Goal: Entertainment & Leisure: Consume media (video, audio)

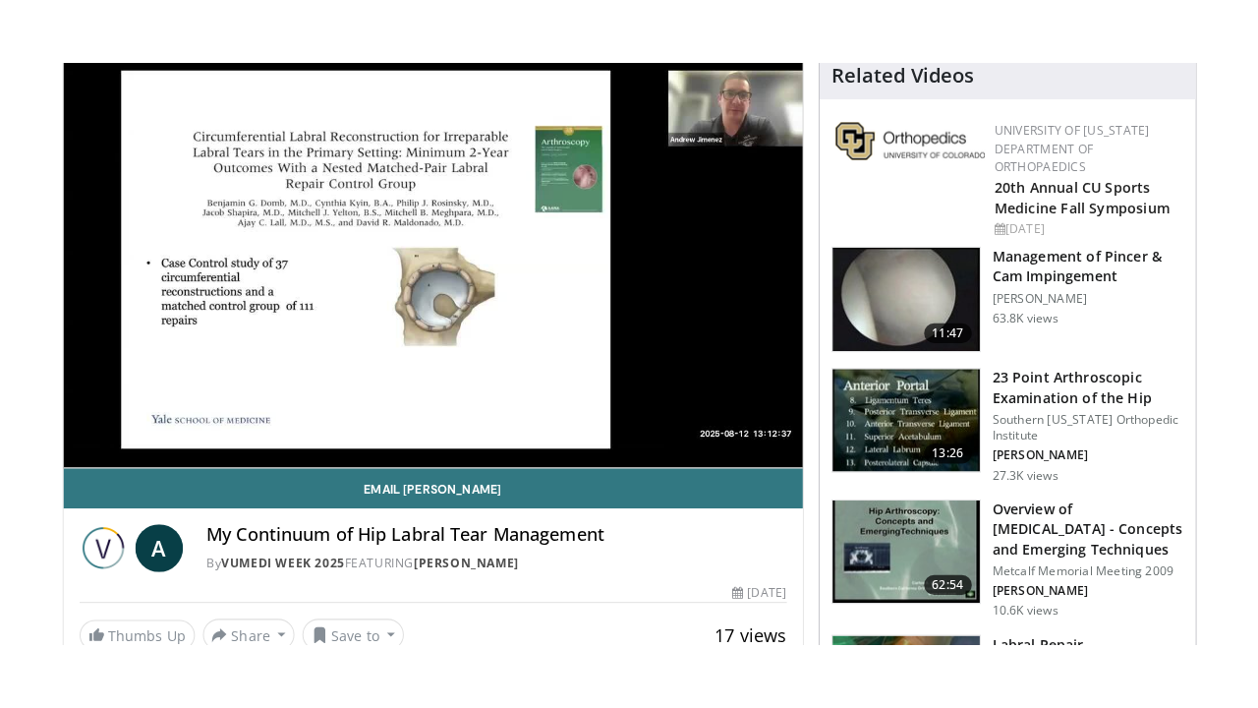
scroll to position [202, 0]
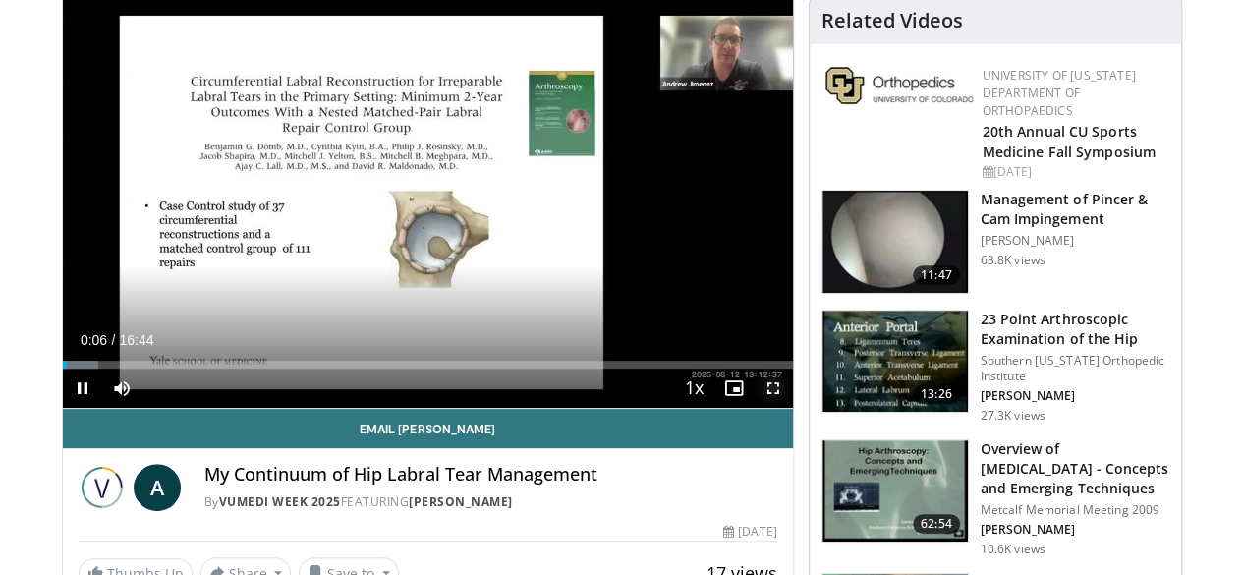
click at [792, 408] on span "Video Player" at bounding box center [773, 388] width 39 height 39
click at [783, 408] on span "Video Player" at bounding box center [773, 388] width 39 height 39
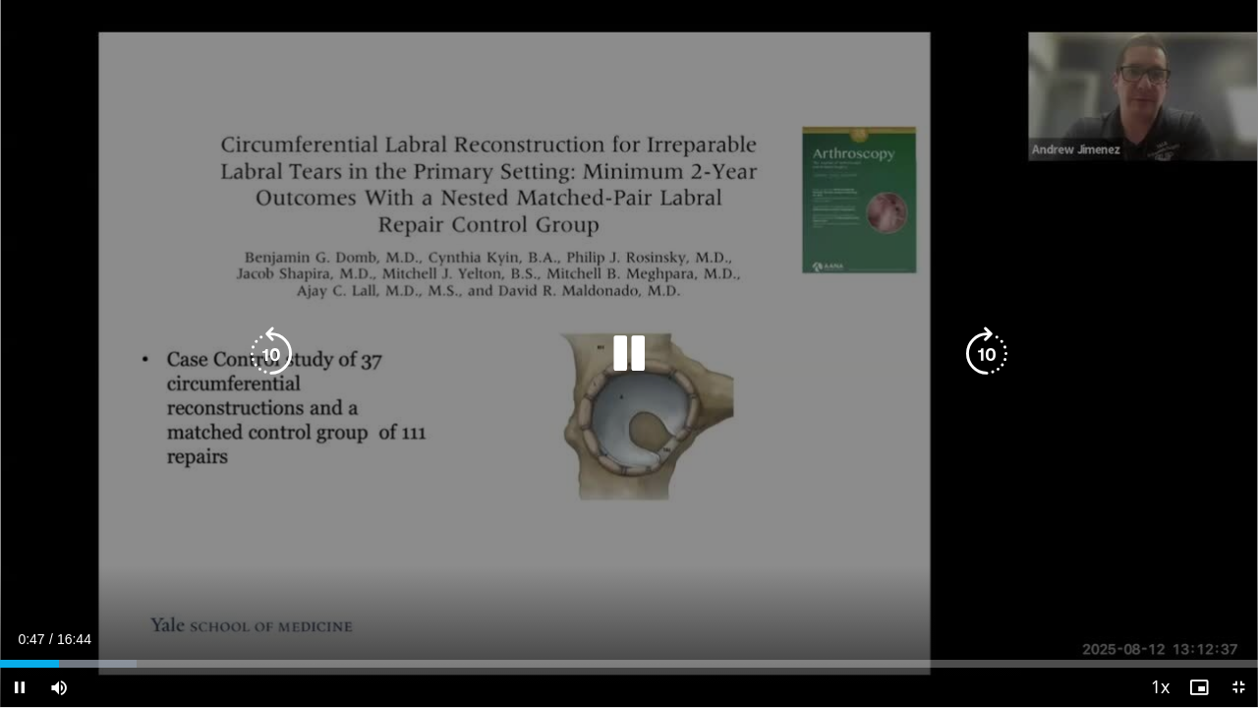
click at [622, 355] on icon "Video Player" at bounding box center [628, 353] width 55 height 55
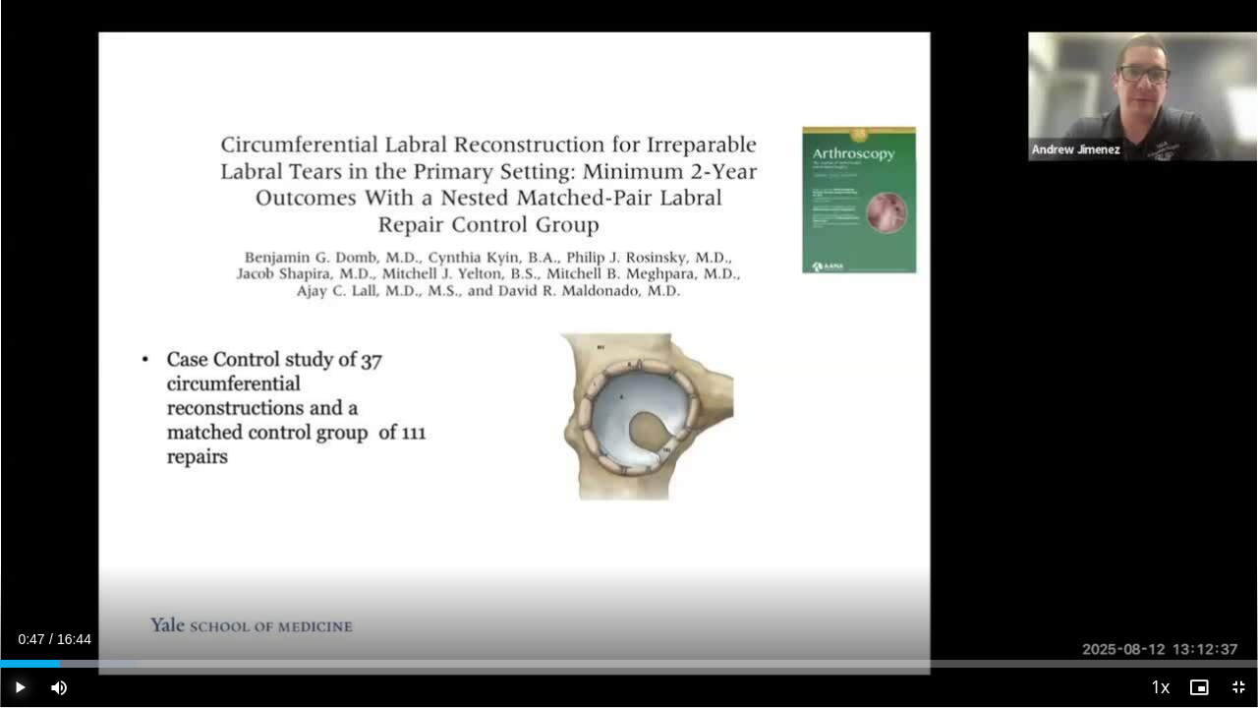
click at [17, 574] on span "Video Player" at bounding box center [19, 686] width 39 height 39
click at [20, 574] on span "Video Player" at bounding box center [19, 686] width 39 height 39
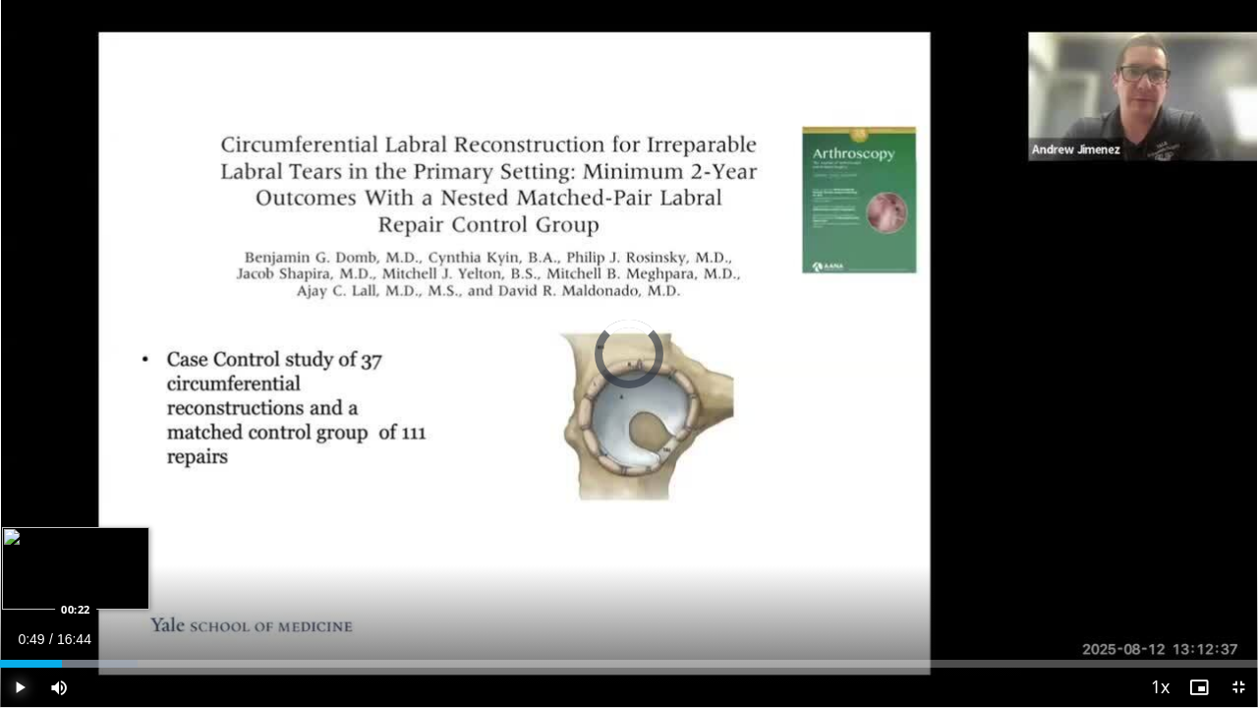
click at [28, 574] on div "Loaded : 10.96% 00:49 00:22" at bounding box center [629, 663] width 1258 height 8
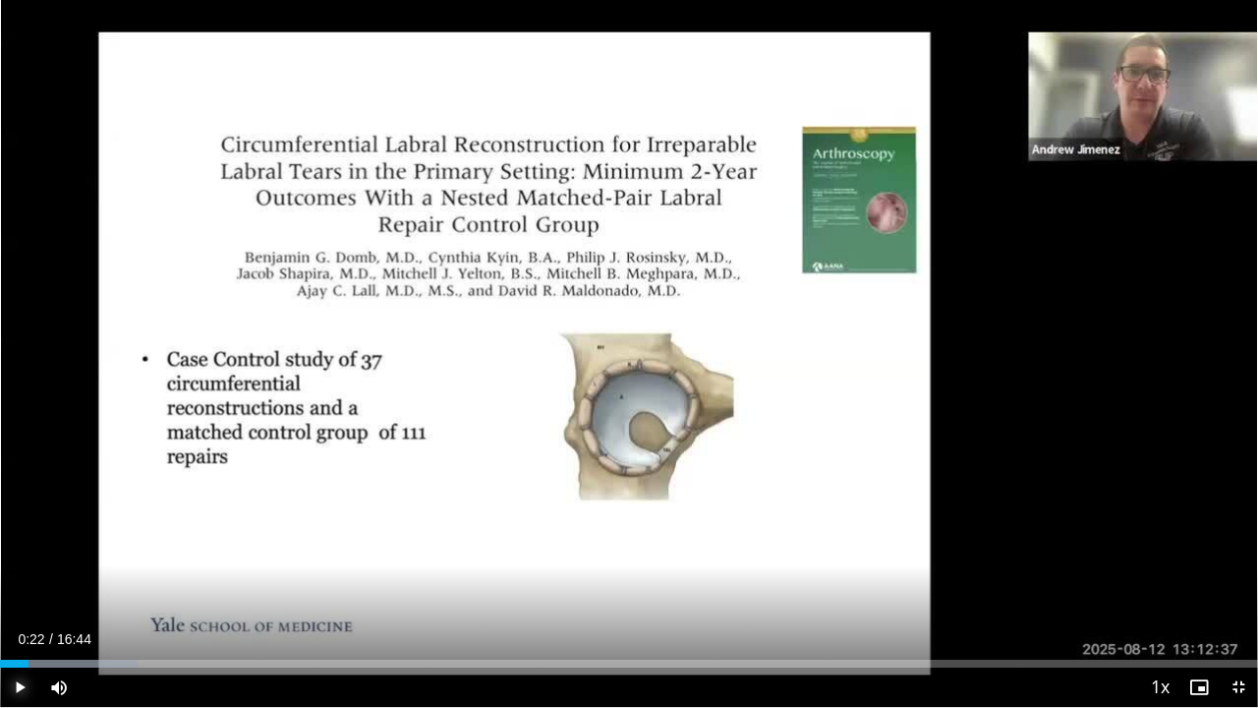
click at [16, 574] on span "Video Player" at bounding box center [19, 686] width 39 height 39
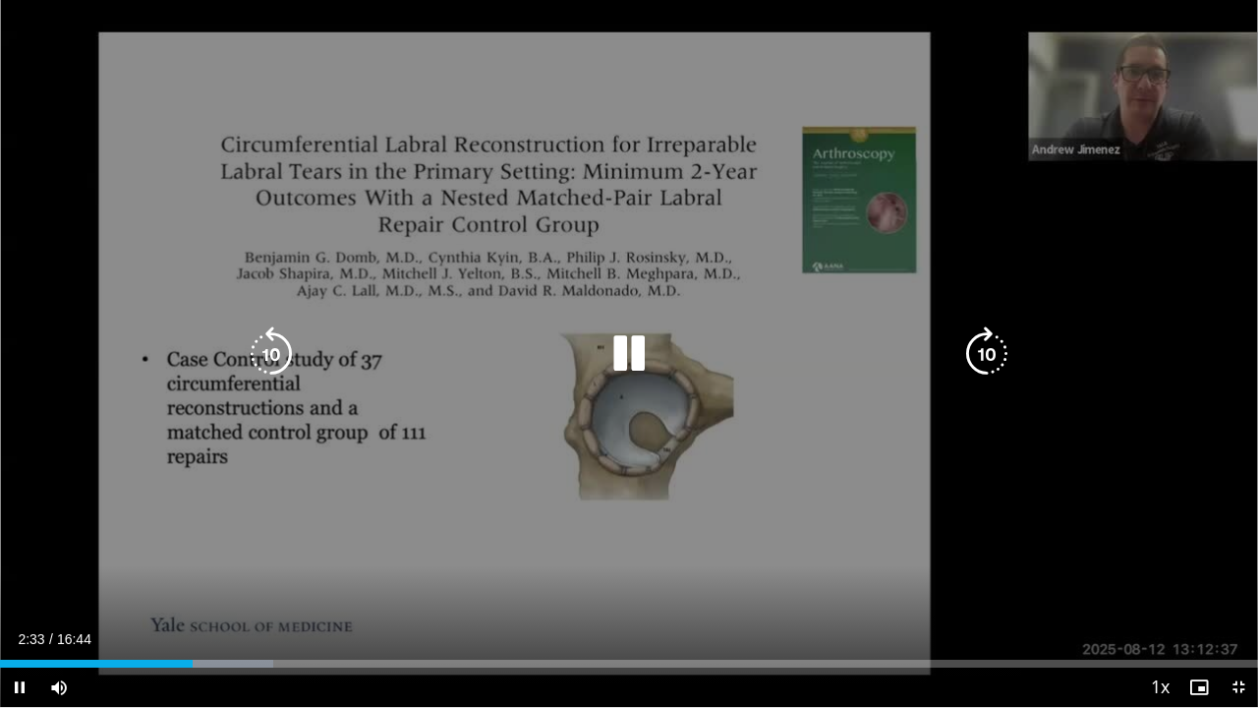
click at [622, 348] on icon "Video Player" at bounding box center [628, 353] width 55 height 55
click at [633, 348] on icon "Video Player" at bounding box center [628, 353] width 55 height 55
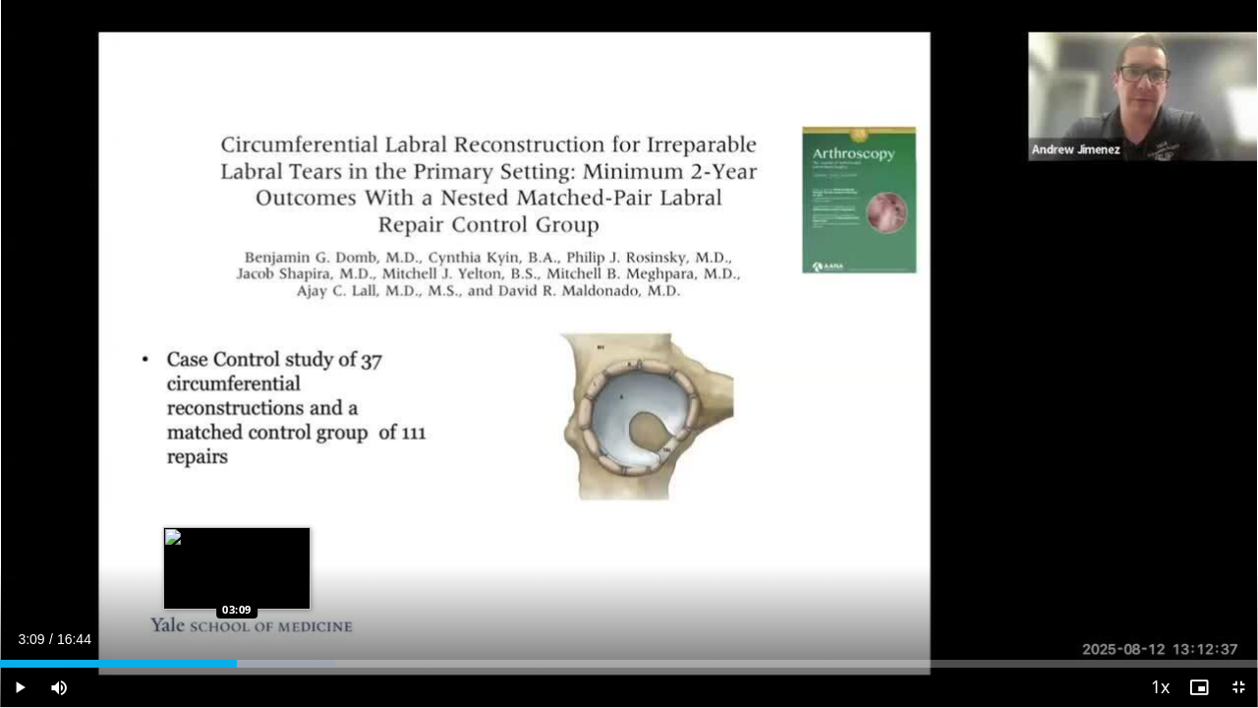
click at [236, 574] on div "03:09" at bounding box center [118, 663] width 237 height 8
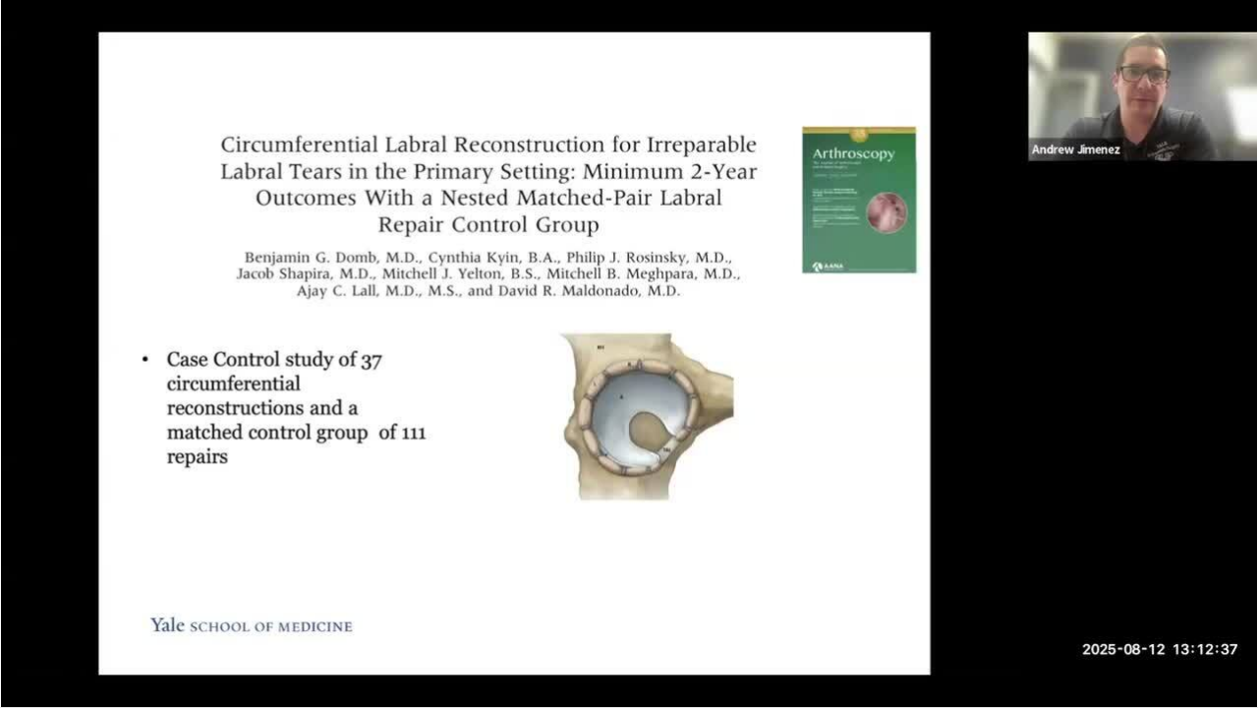
click at [20, 574] on div "10 seconds Tap to unmute" at bounding box center [629, 353] width 1258 height 707
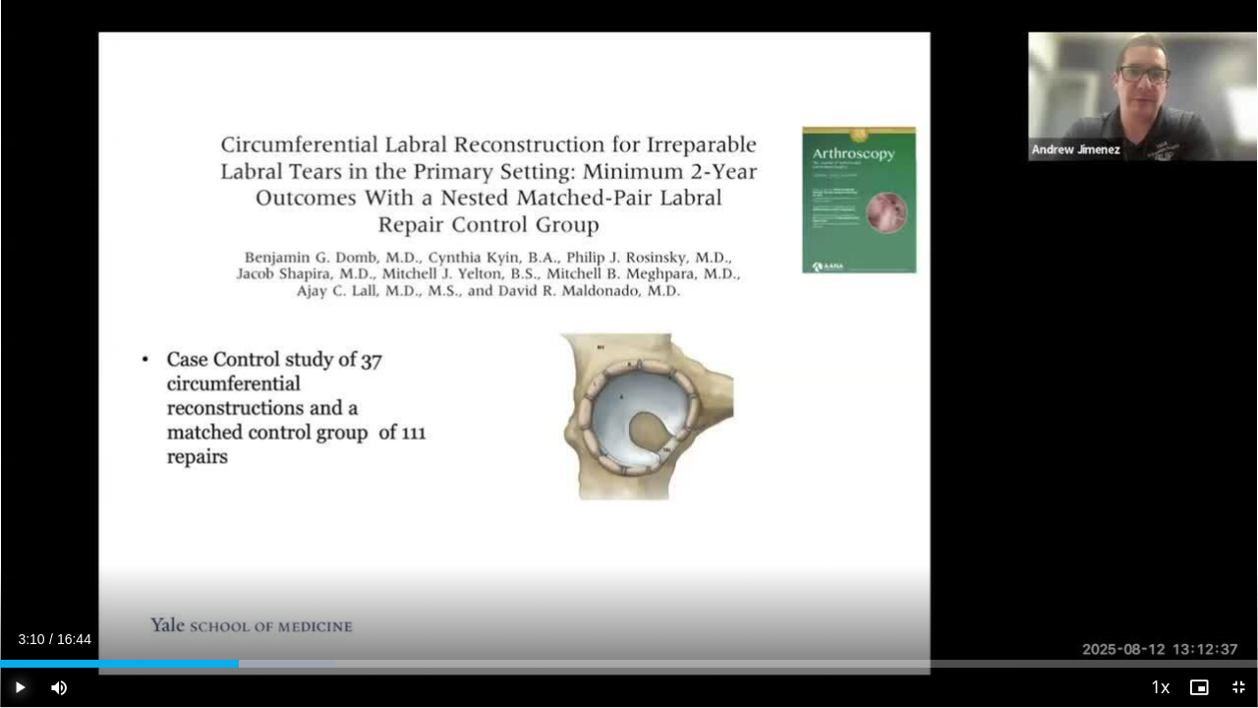
click at [20, 574] on span "Video Player" at bounding box center [19, 686] width 39 height 39
click at [20, 574] on video-js "**********" at bounding box center [629, 354] width 1258 height 708
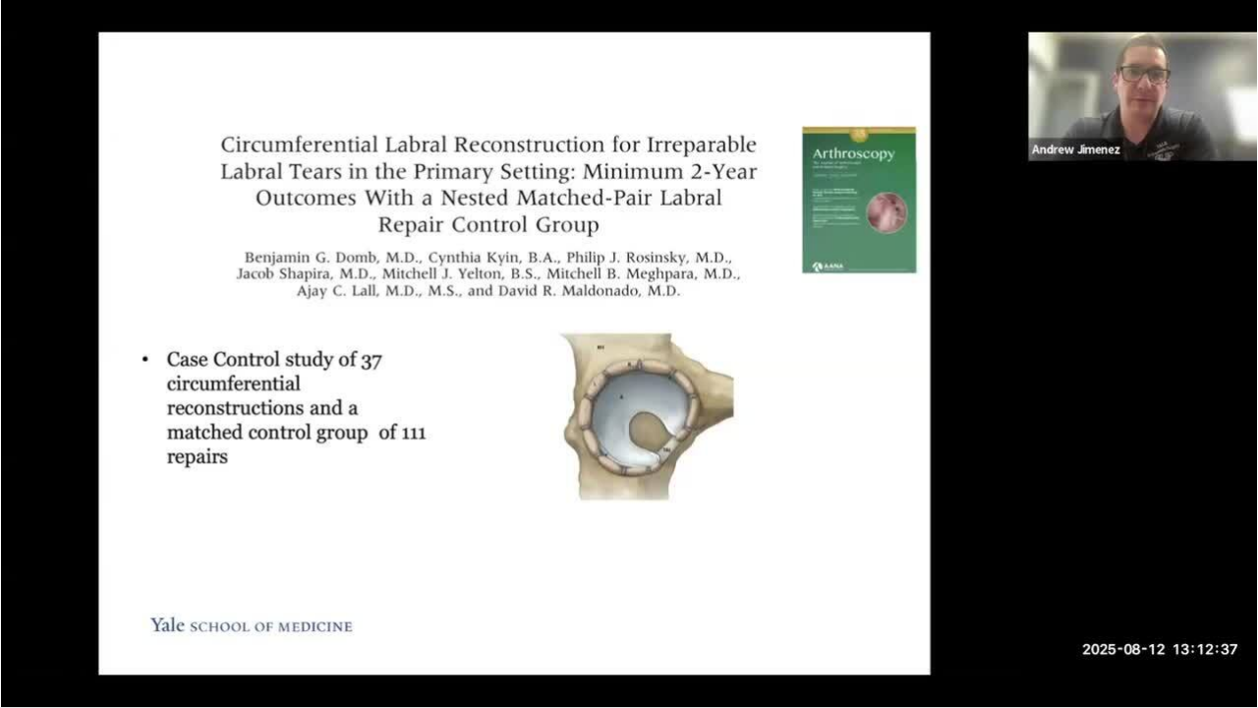
click at [20, 574] on video-js "**********" at bounding box center [629, 354] width 1258 height 708
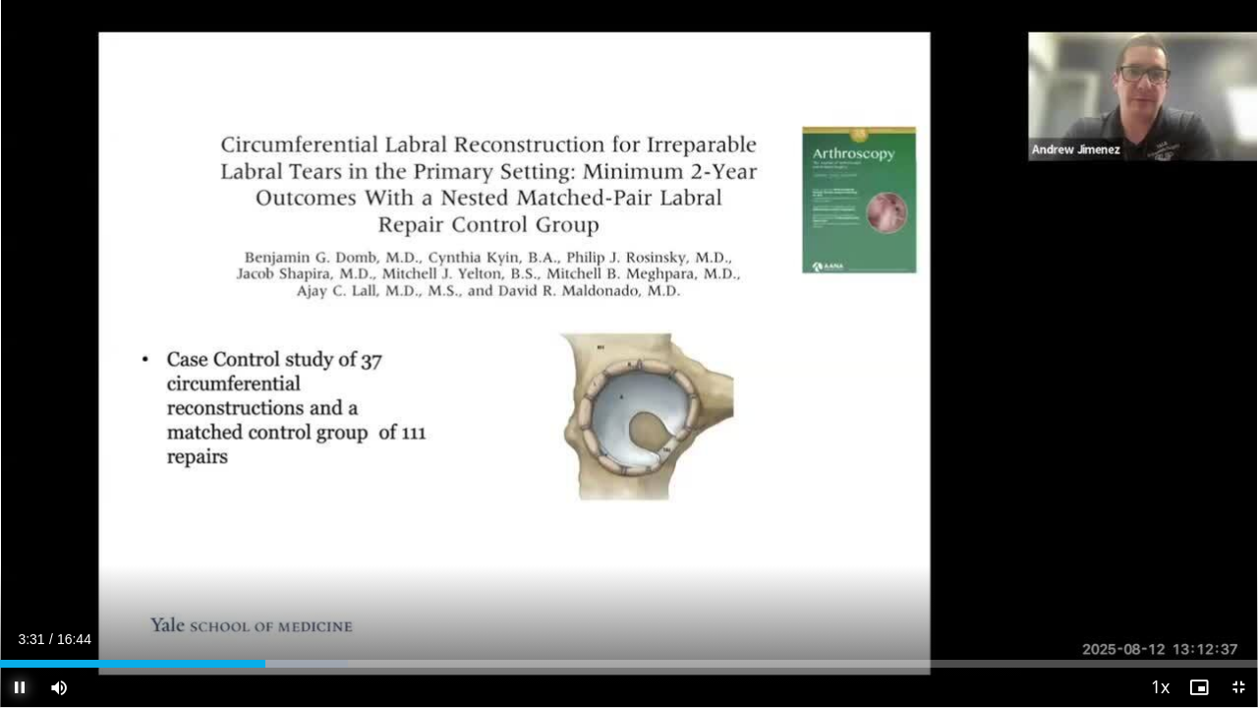
click at [30, 574] on span "Video Player" at bounding box center [19, 686] width 39 height 39
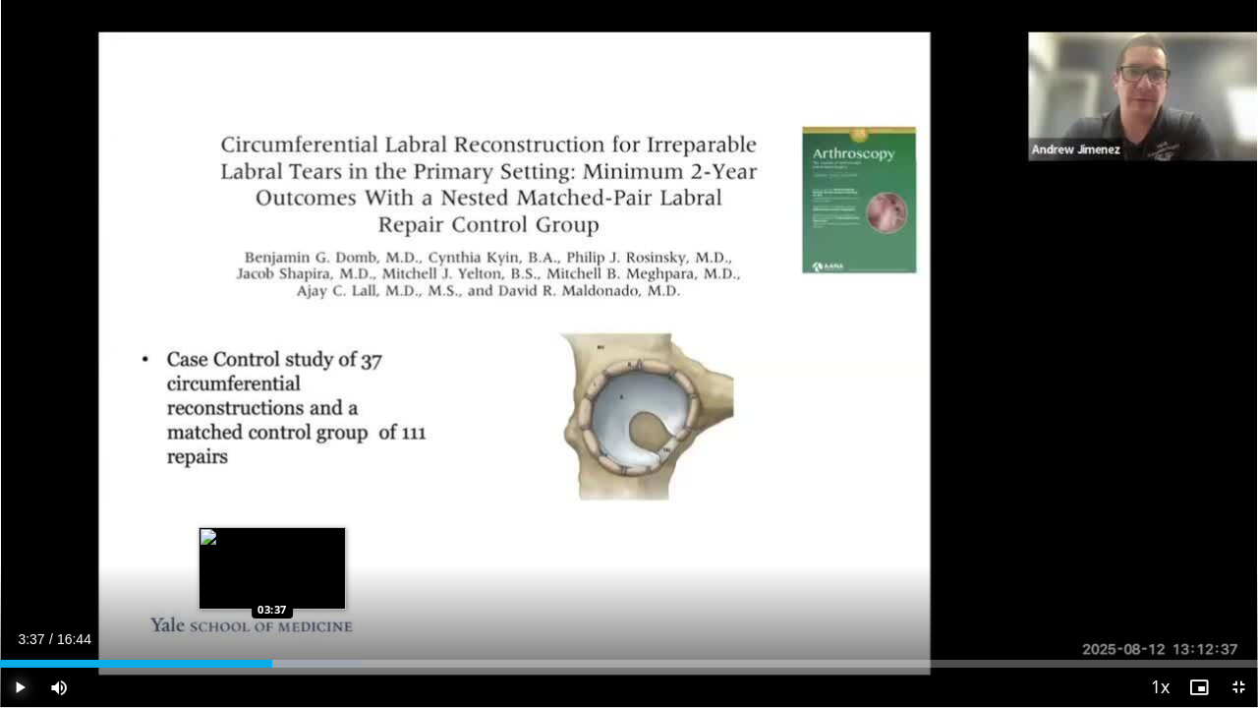
click at [272, 574] on div "Loaded : 28.65% 03:43 03:37" at bounding box center [629, 663] width 1258 height 8
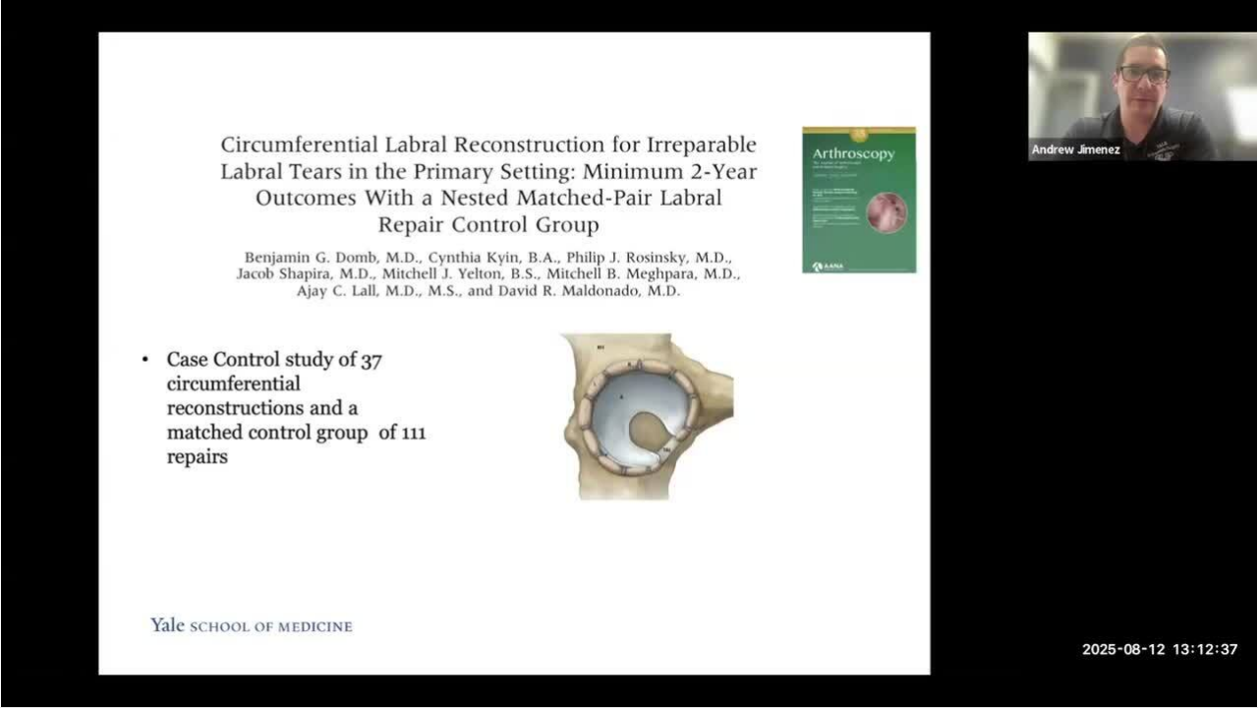
click at [19, 574] on video-js "**********" at bounding box center [629, 354] width 1258 height 708
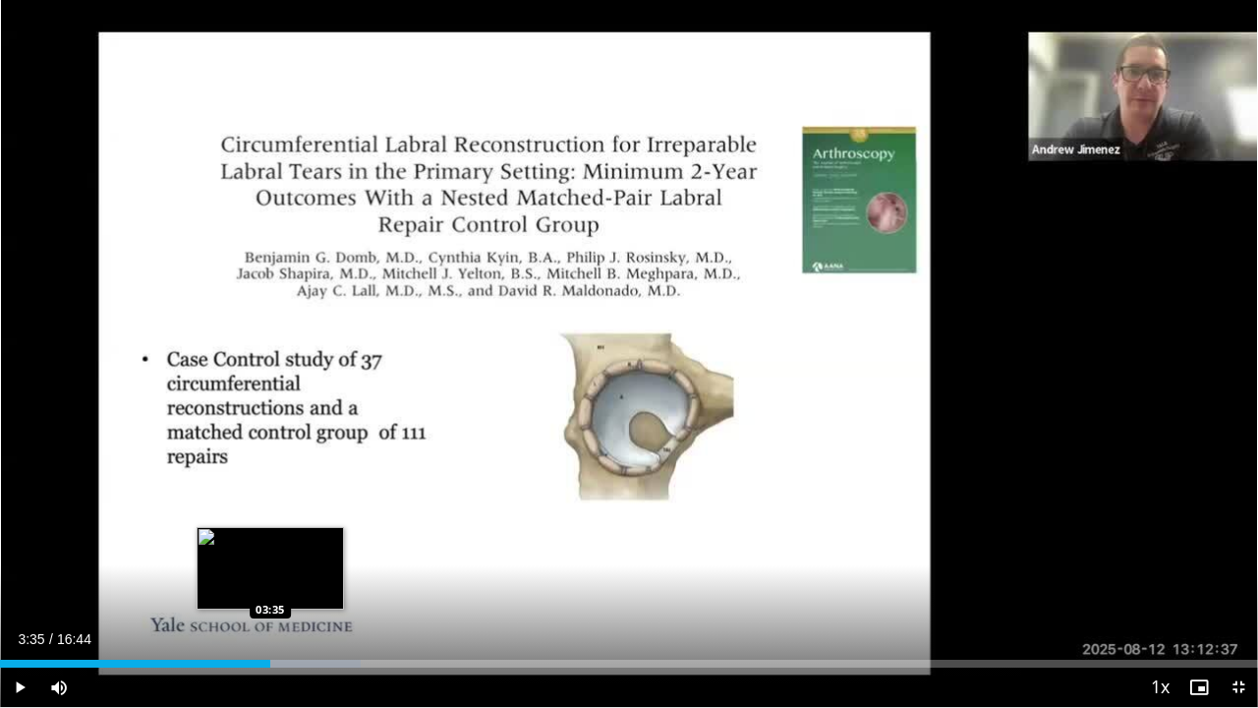
click at [270, 574] on div "Loaded : 28.65% 03:35 03:35" at bounding box center [629, 663] width 1258 height 8
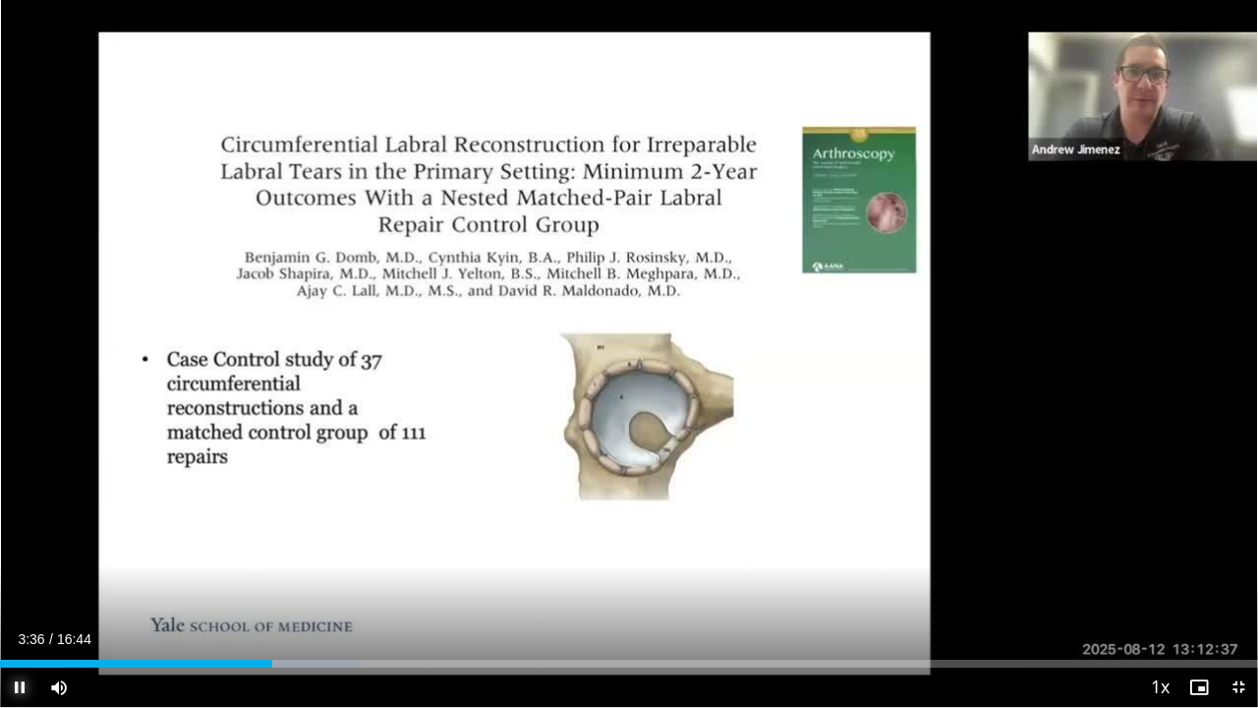
click at [26, 574] on video-js "**********" at bounding box center [629, 354] width 1258 height 708
click at [26, 574] on span "Video Player" at bounding box center [19, 686] width 39 height 39
click at [21, 574] on span "Video Player" at bounding box center [19, 686] width 39 height 39
click at [12, 574] on span "Video Player" at bounding box center [19, 686] width 39 height 39
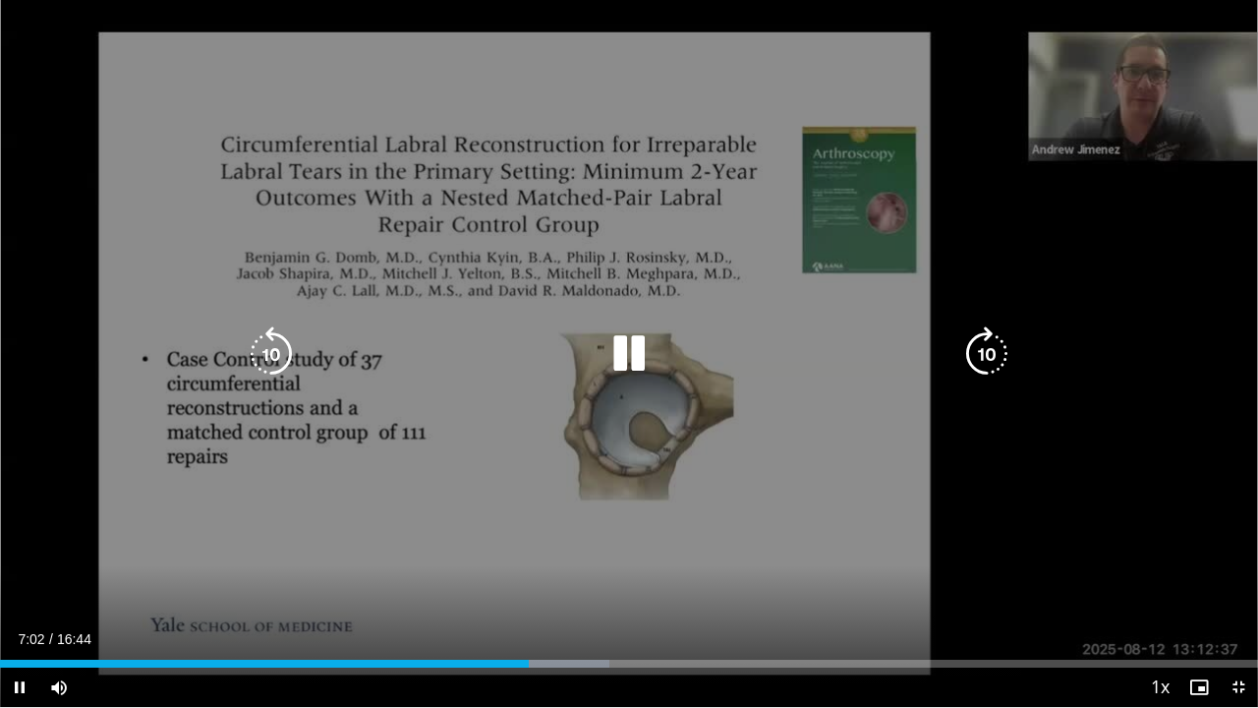
click at [633, 349] on icon "Video Player" at bounding box center [628, 353] width 55 height 55
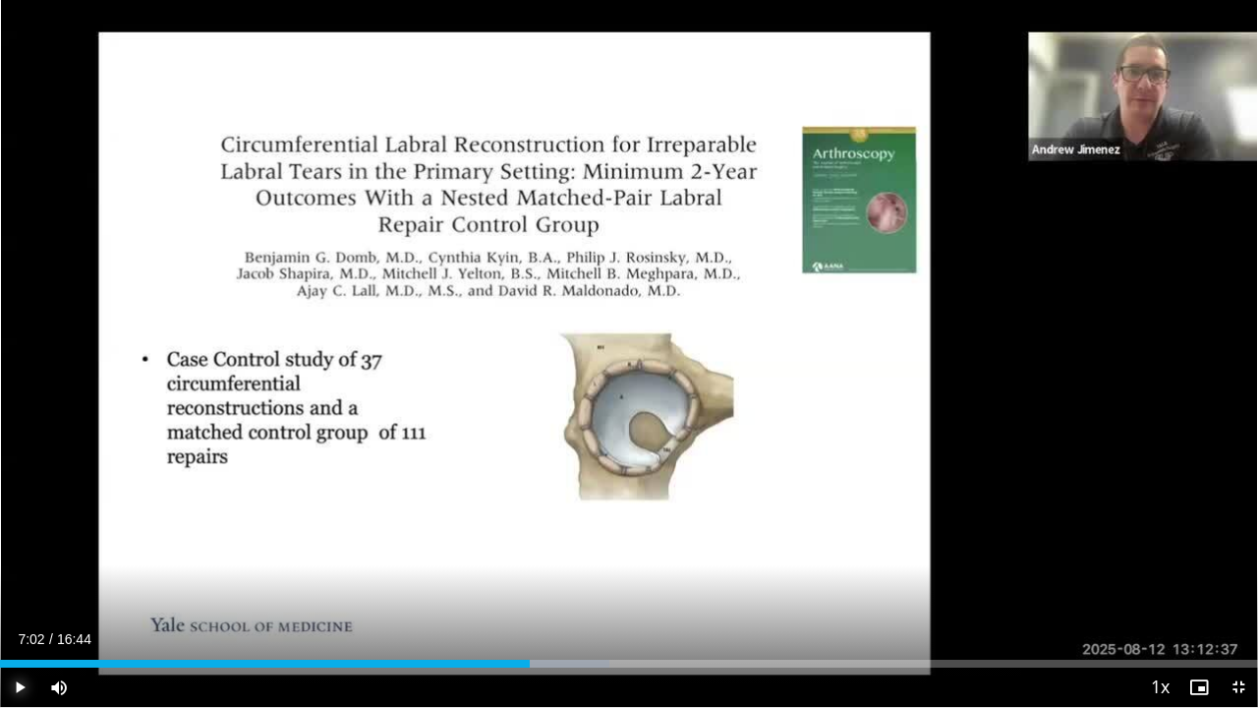
click at [20, 574] on span "Video Player" at bounding box center [19, 686] width 39 height 39
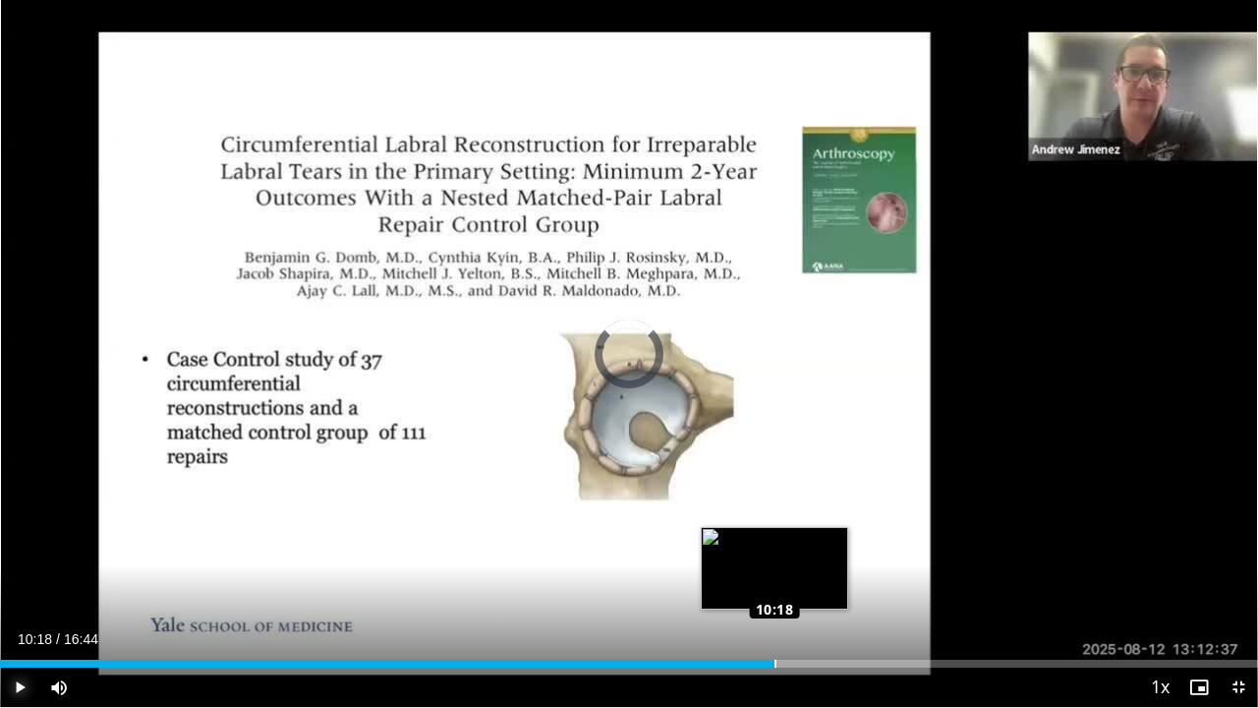
click at [774, 574] on div "Loaded : 0.00% 10:18 10:18" at bounding box center [629, 663] width 1258 height 8
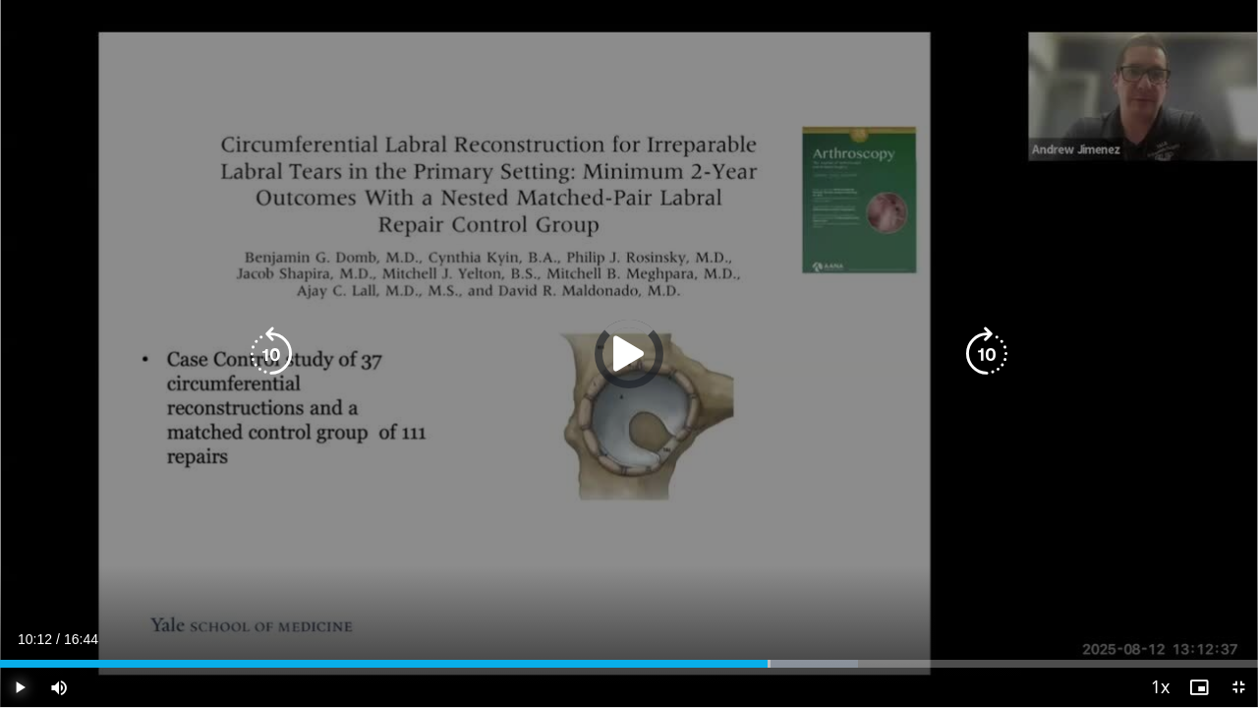
click at [768, 574] on div "Loaded : 68.17% 10:12 10:14" at bounding box center [629, 663] width 1258 height 8
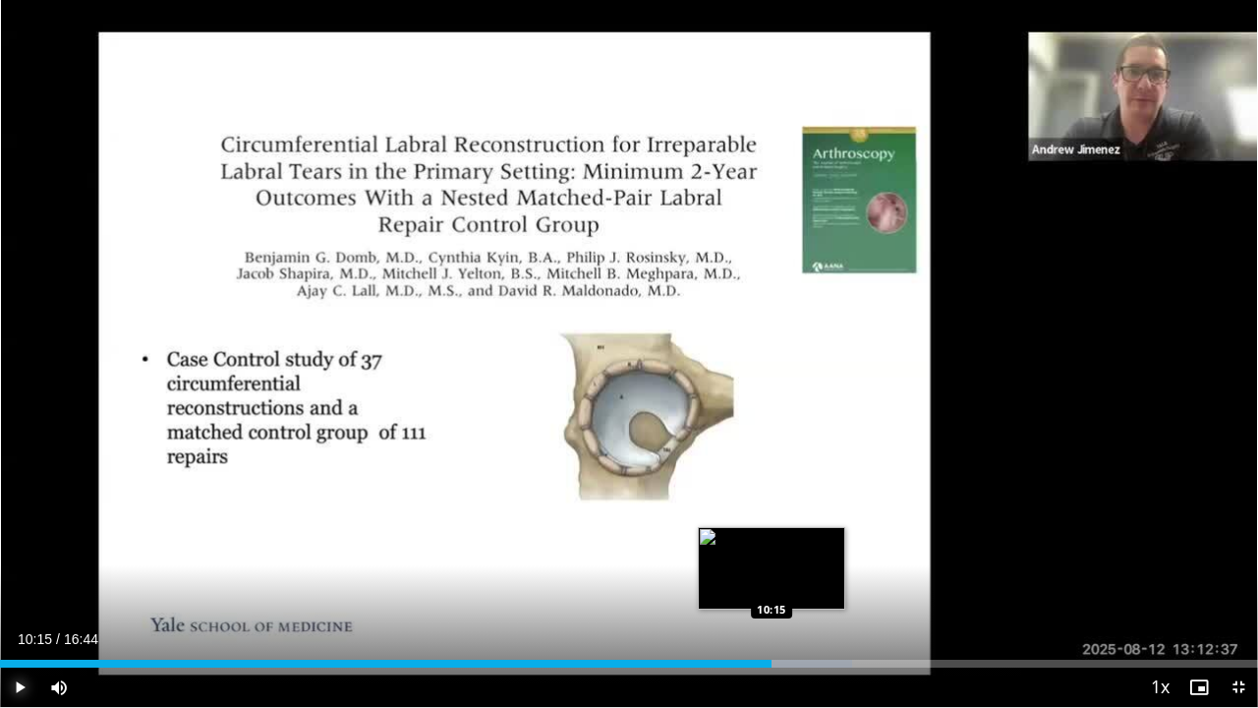
click at [771, 574] on div "Loaded : 67.73% 10:15 10:15" at bounding box center [629, 663] width 1258 height 8
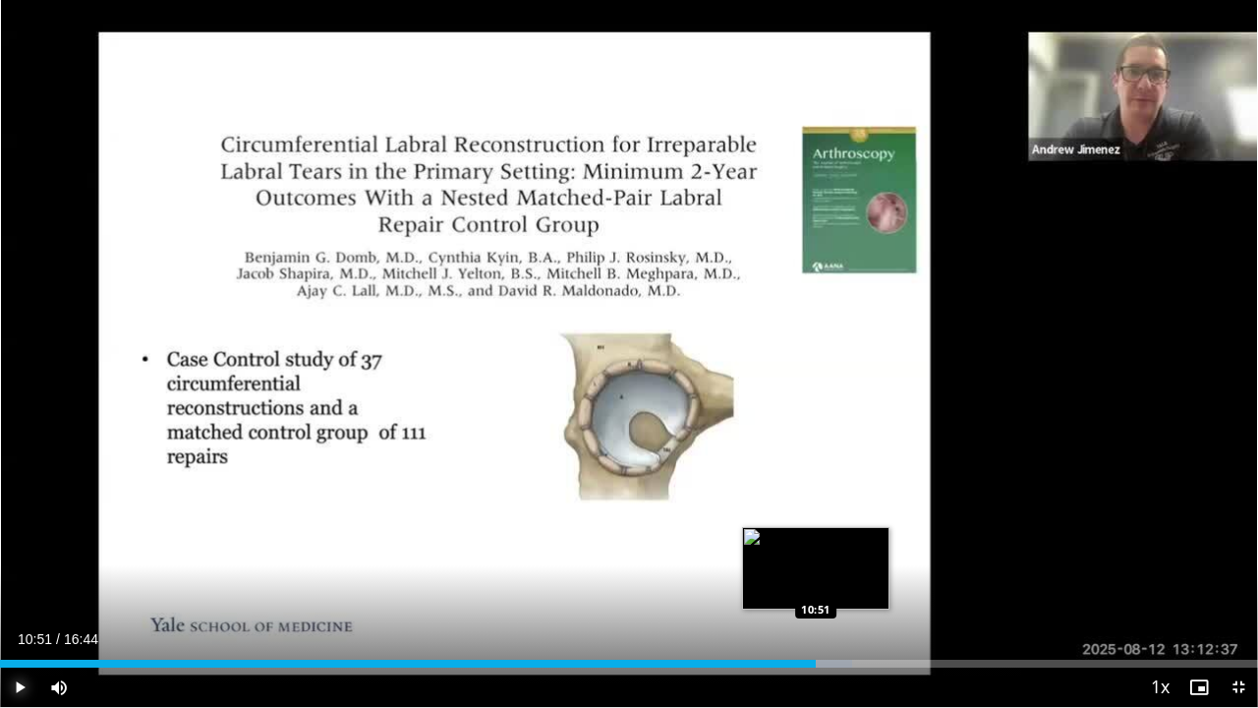
click at [815, 574] on div "Loaded : 67.73% 10:51 10:51" at bounding box center [629, 663] width 1258 height 8
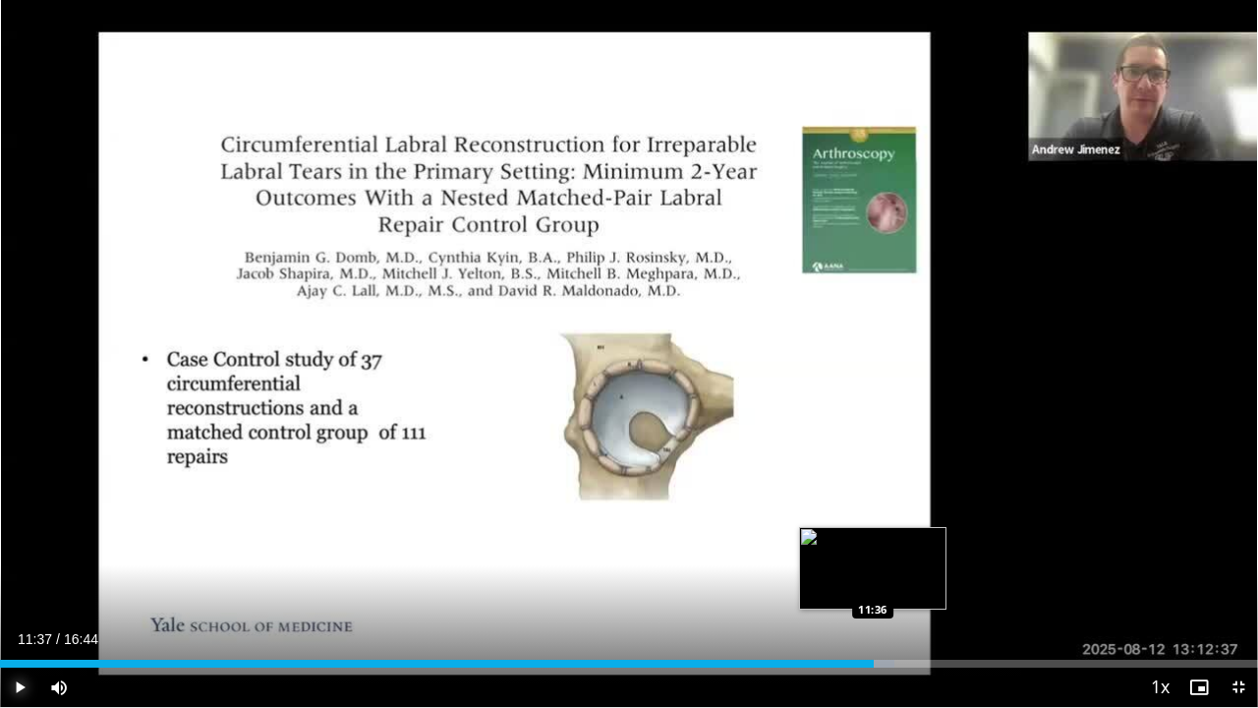
click at [873, 574] on div "Loaded : 71.13% 11:37 11:36" at bounding box center [629, 663] width 1258 height 8
click at [908, 574] on div "Progress Bar" at bounding box center [912, 663] width 81 height 8
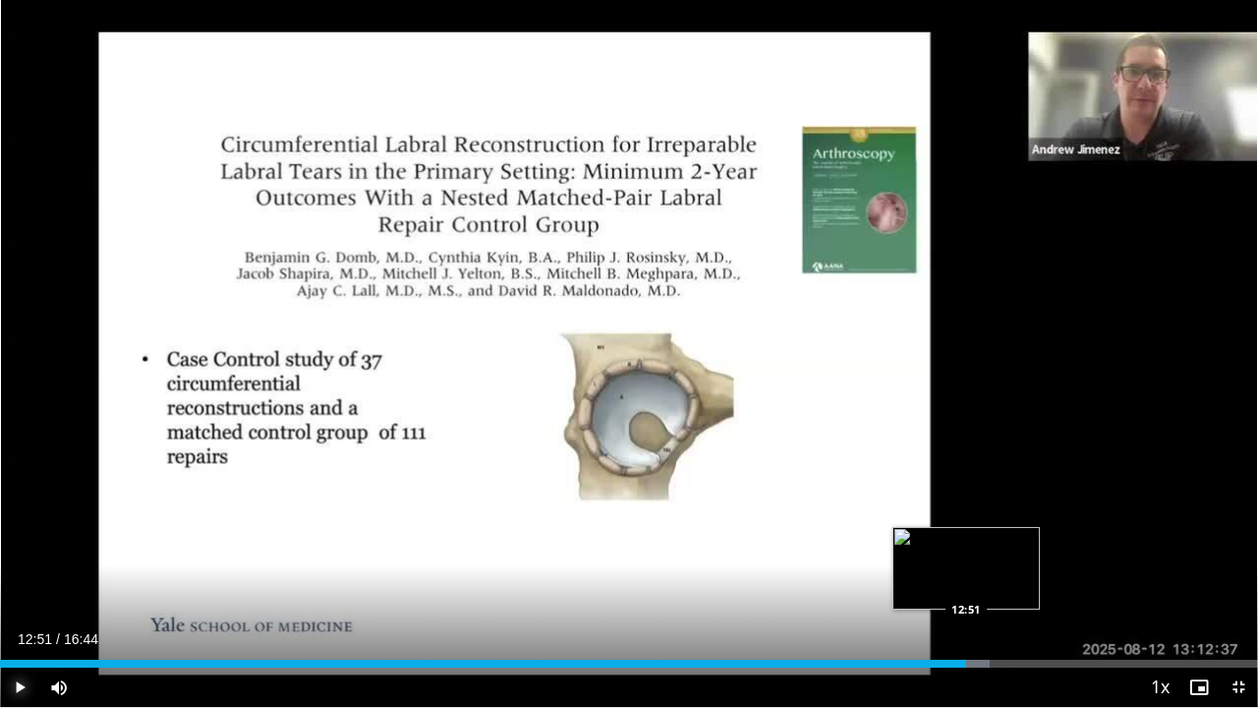
click at [966, 574] on div "Progress Bar" at bounding box center [931, 663] width 118 height 8
click at [1061, 574] on div "Current Time 12:52 / Duration 16:44 Pause Skip Backward Skip Forward Mute 67% L…" at bounding box center [629, 686] width 1258 height 39
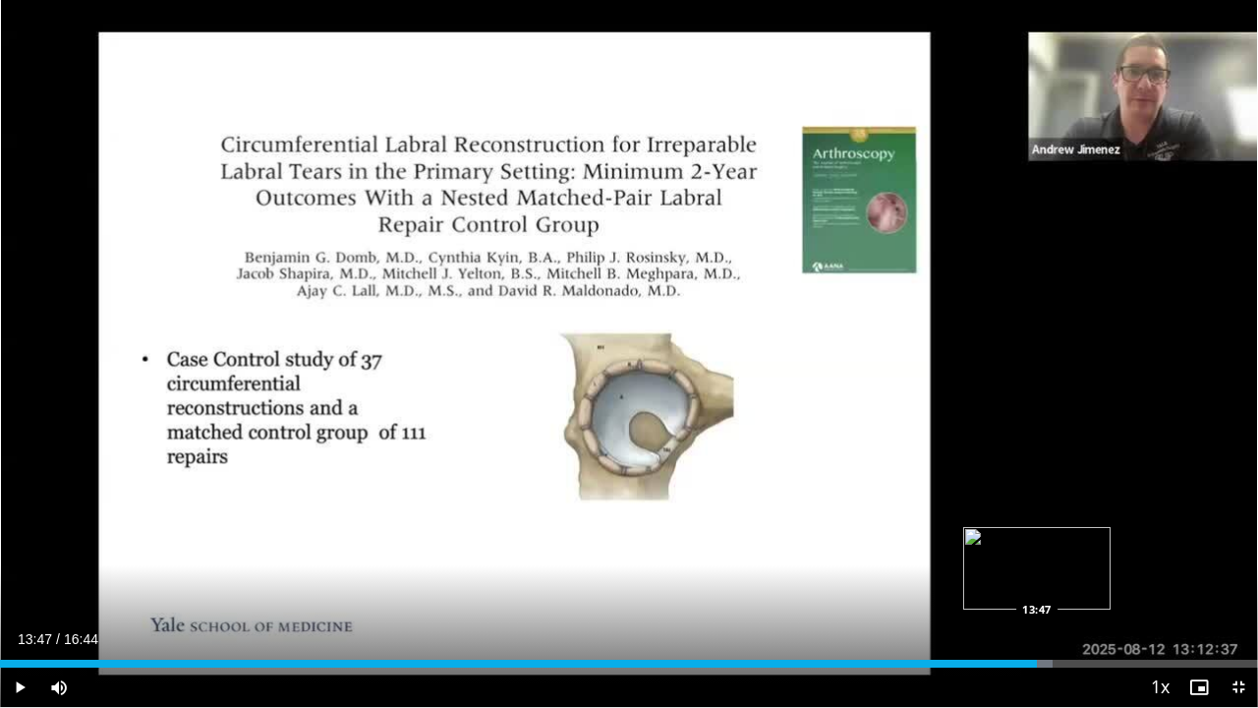
click at [1036, 574] on div "Loaded : 83.67% 13:47 13:47" at bounding box center [629, 663] width 1258 height 8
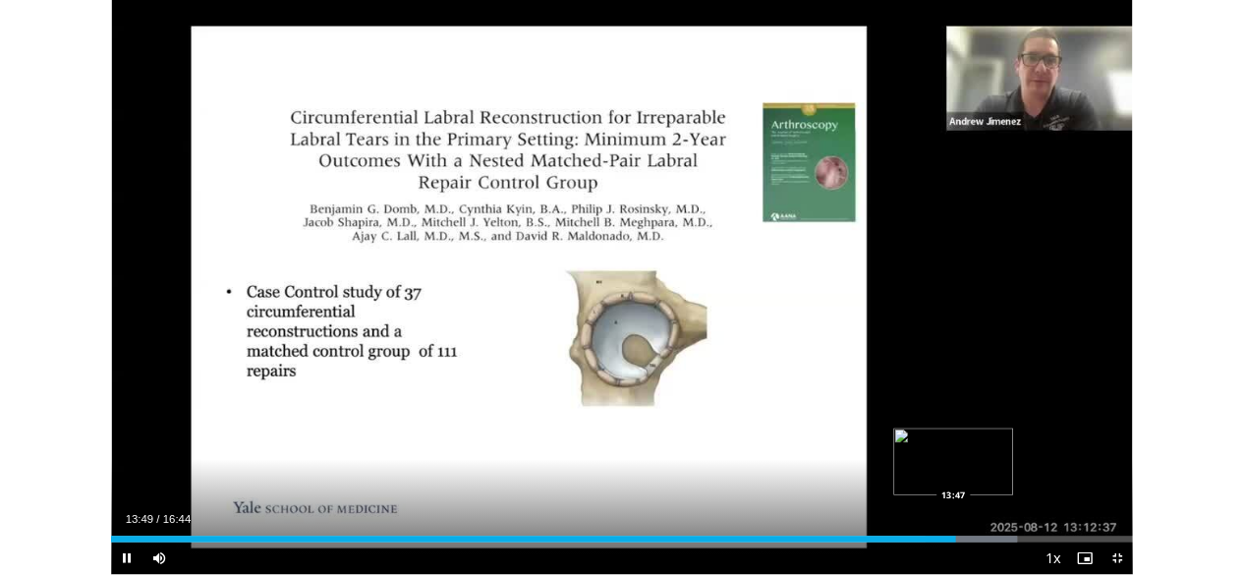
scroll to position [652, 0]
